Goal: Task Accomplishment & Management: Manage account settings

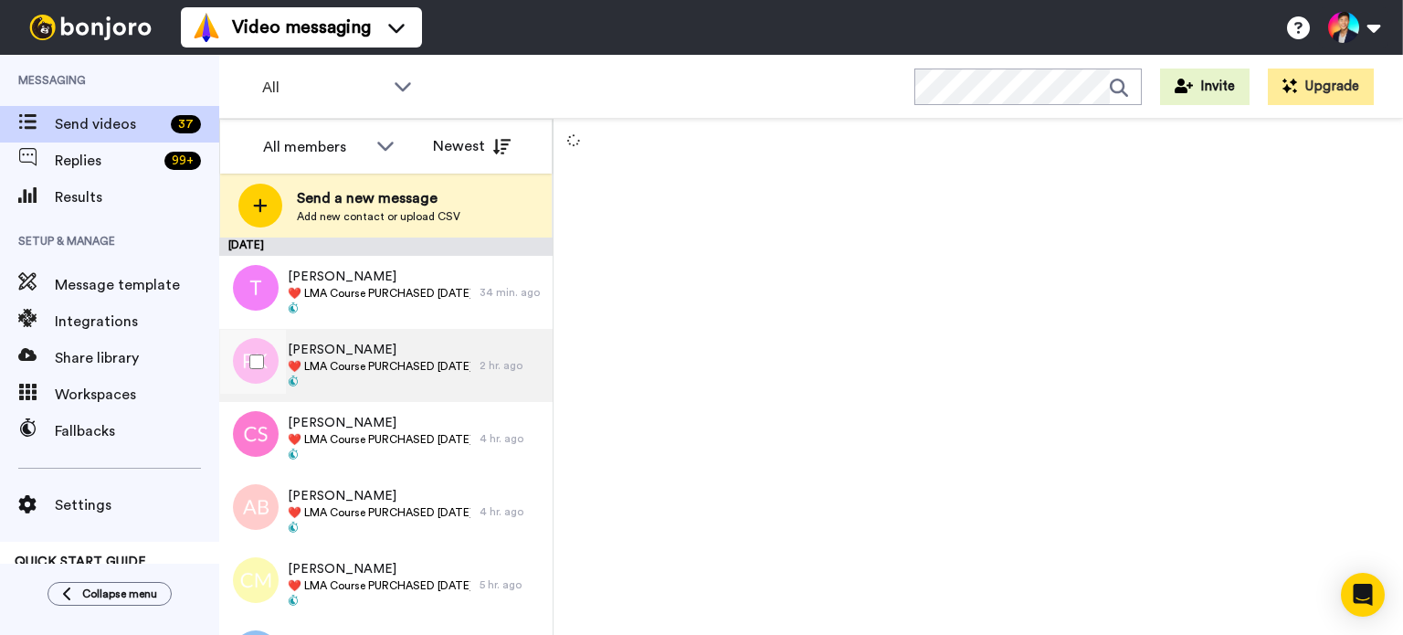
click at [406, 355] on span "[PERSON_NAME]" at bounding box center [379, 350] width 183 height 18
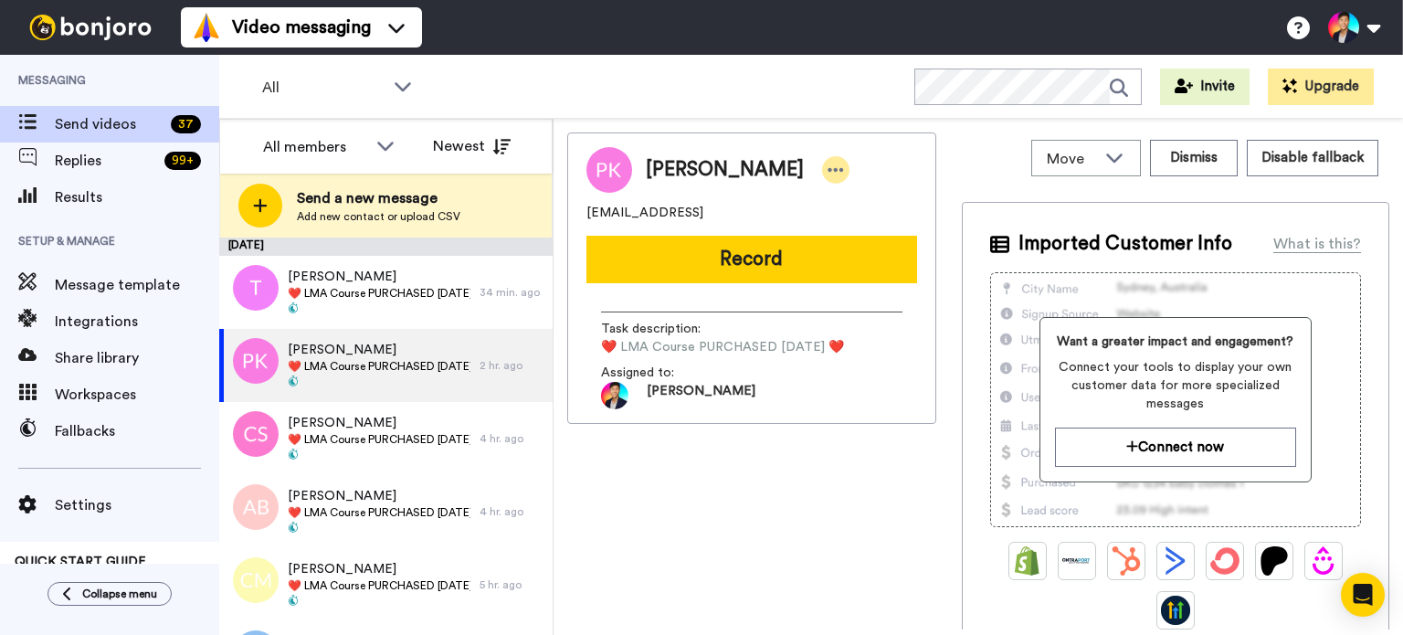
click at [828, 171] on icon at bounding box center [836, 170] width 16 height 18
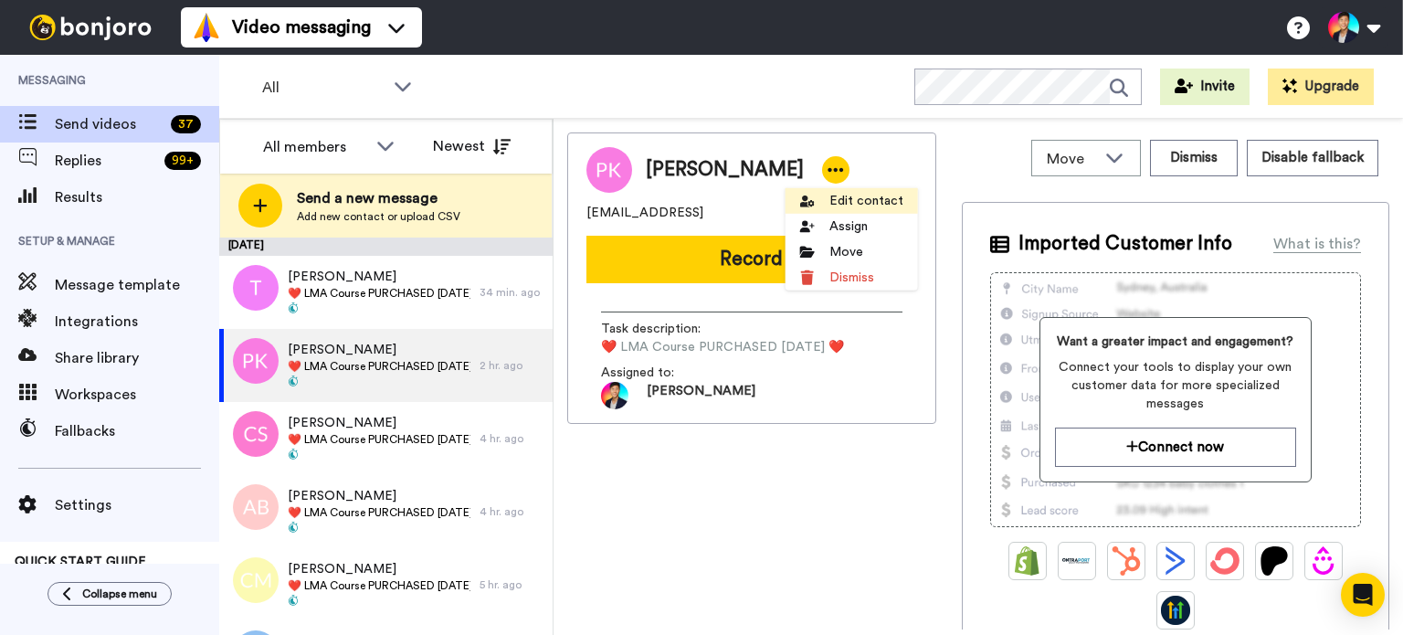
click at [826, 195] on li "Edit contact" at bounding box center [852, 201] width 132 height 26
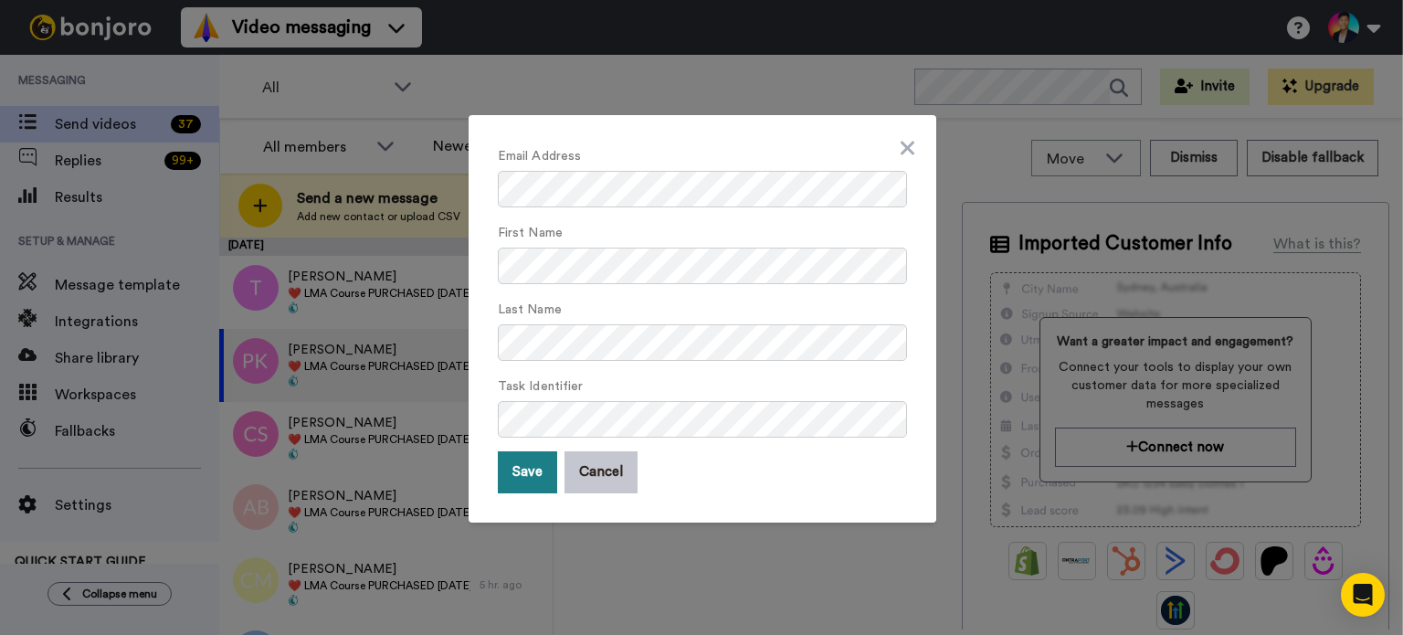
click at [521, 463] on button "Save" at bounding box center [527, 472] width 59 height 42
